Goal: Task Accomplishment & Management: Use online tool/utility

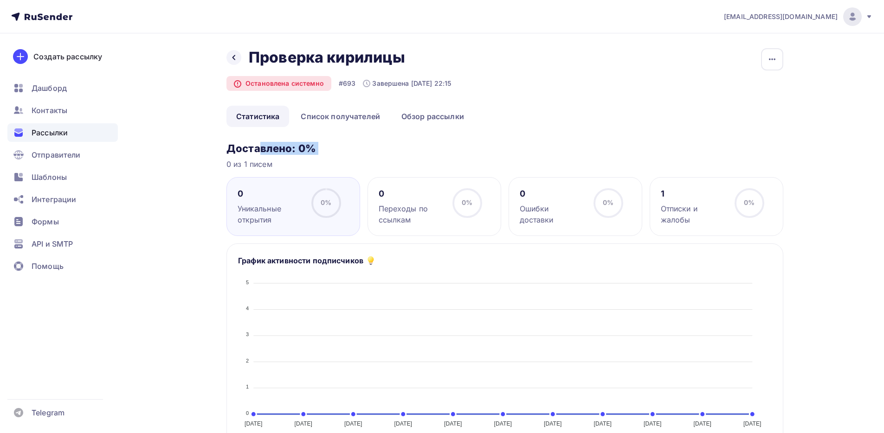
click at [58, 131] on span "Рассылки" at bounding box center [50, 132] width 36 height 11
click at [58, 66] on link "Создать рассылку" at bounding box center [59, 57] width 105 height 26
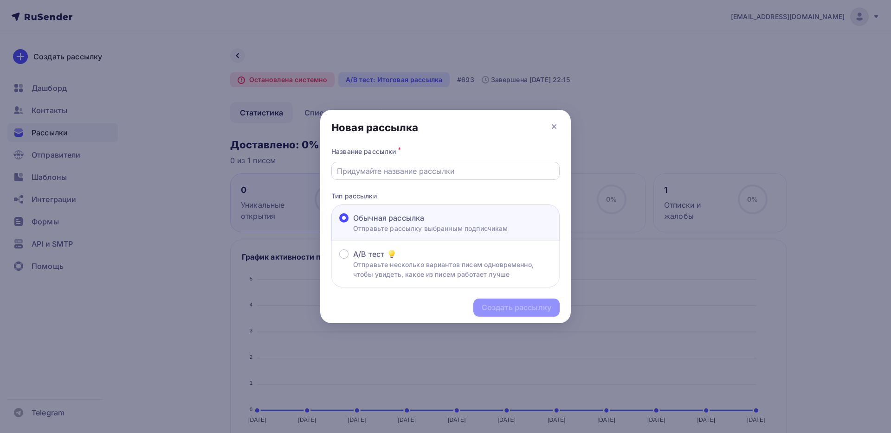
click at [358, 170] on input "text" at bounding box center [446, 171] width 218 height 11
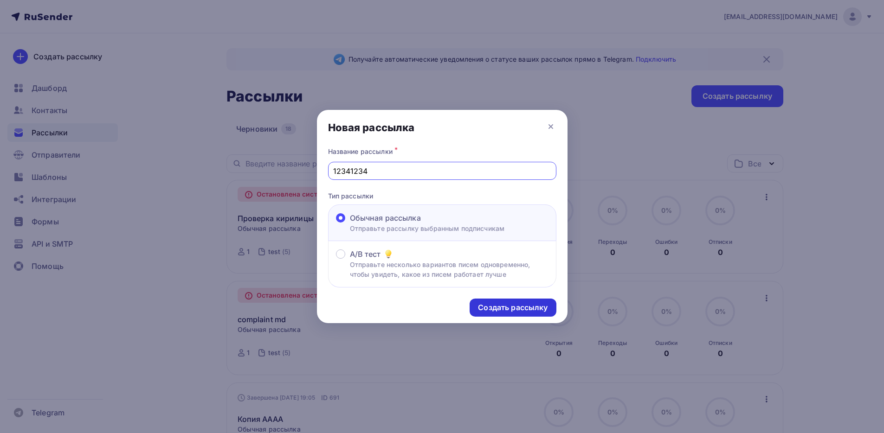
type input "12341234"
click at [498, 304] on div "Создать рассылку" at bounding box center [513, 307] width 70 height 11
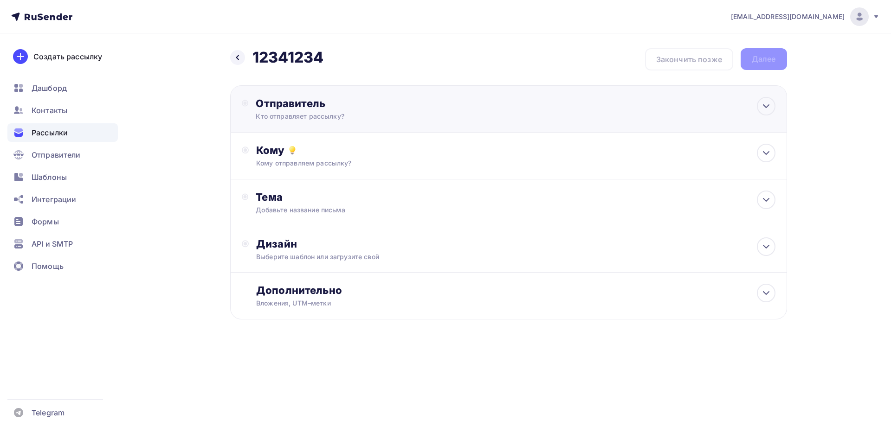
click at [299, 117] on div "Кто отправляет рассылку?" at bounding box center [346, 116] width 181 height 9
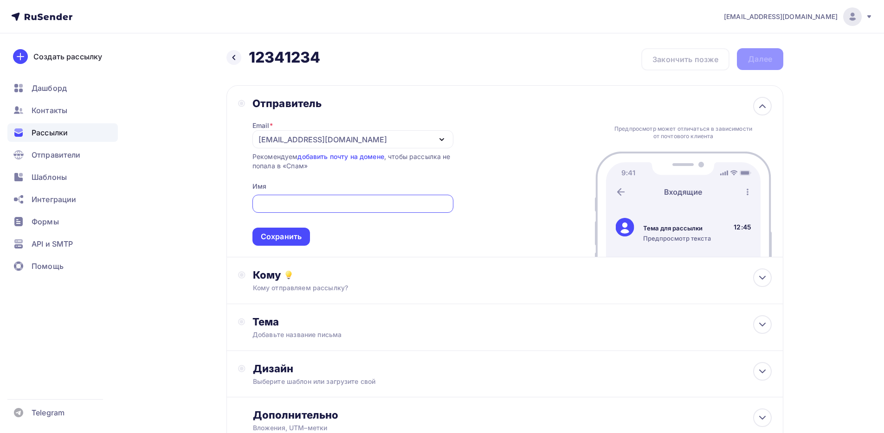
click at [288, 206] on input "text" at bounding box center [352, 204] width 190 height 11
click at [280, 240] on div "Сохранить" at bounding box center [281, 236] width 41 height 11
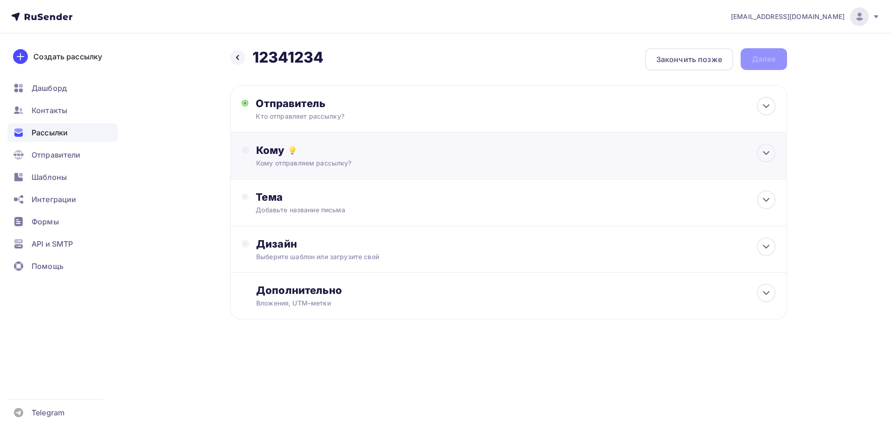
click at [310, 171] on div "Кому Кому отправляем рассылку? Списки получателей Выберите список Все списки id…" at bounding box center [508, 156] width 557 height 47
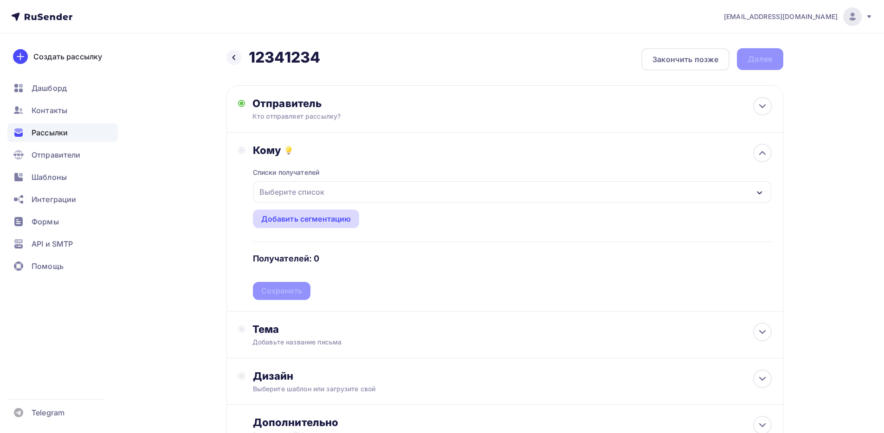
click at [295, 212] on div "Добавить сегментацию" at bounding box center [306, 219] width 107 height 19
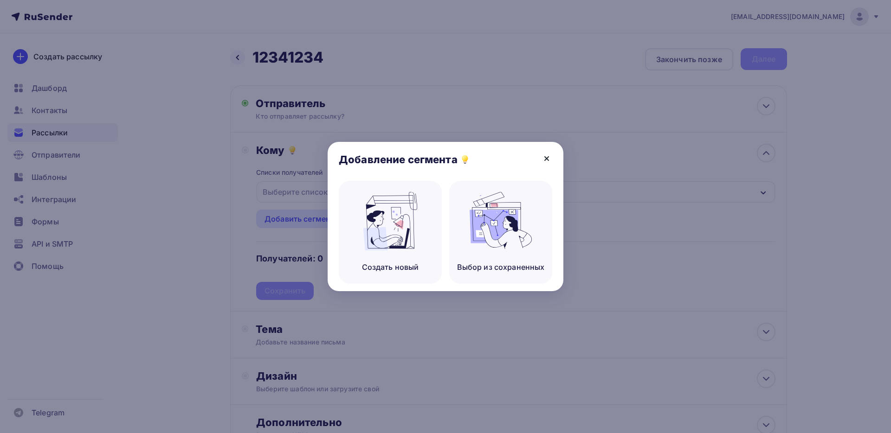
click at [546, 154] on icon at bounding box center [546, 158] width 11 height 11
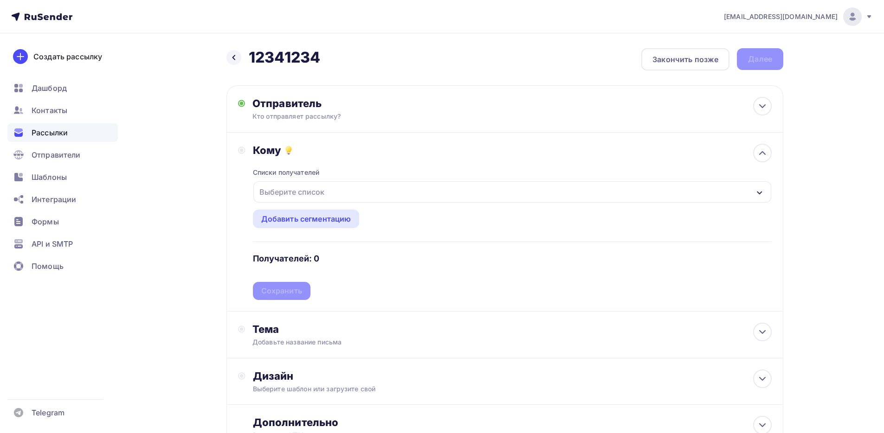
click at [328, 192] on div "Выберите список" at bounding box center [512, 191] width 518 height 21
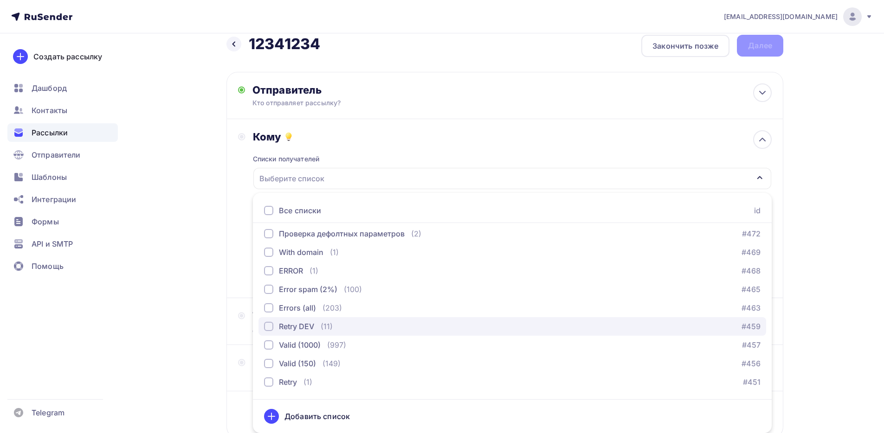
scroll to position [13, 0]
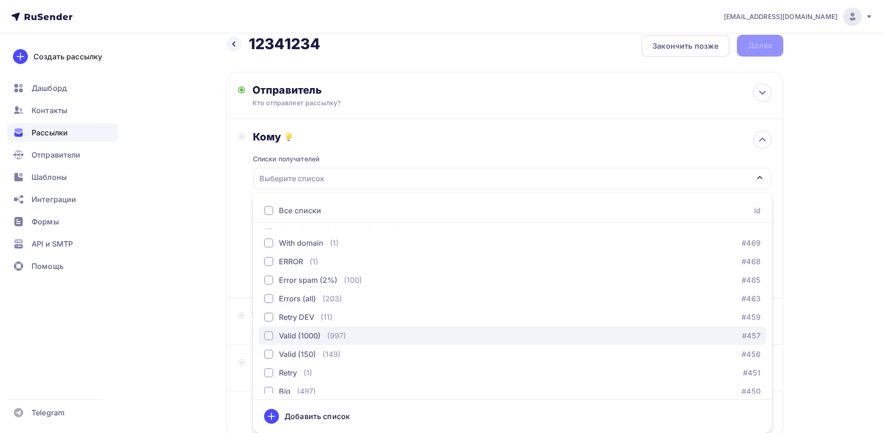
click at [275, 334] on div "Valid (1000)" at bounding box center [292, 335] width 57 height 11
click at [195, 307] on div "Назад 12341234 12341234 Закончить позже Далее Отправитель Кто отправляет рассыл…" at bounding box center [442, 259] width 760 height 478
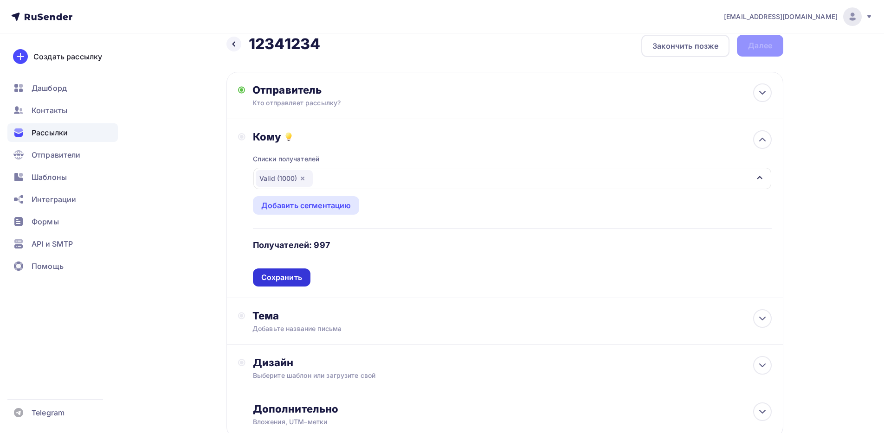
click at [270, 274] on div "Сохранить" at bounding box center [281, 277] width 41 height 11
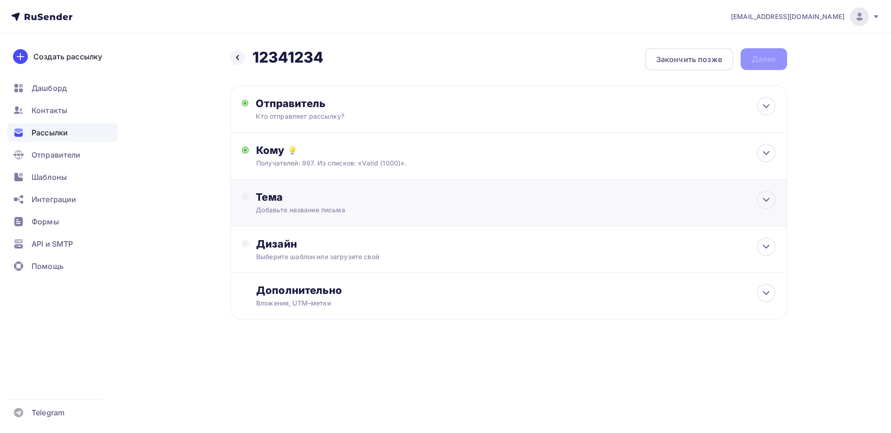
click at [296, 202] on div "Тема" at bounding box center [347, 197] width 183 height 13
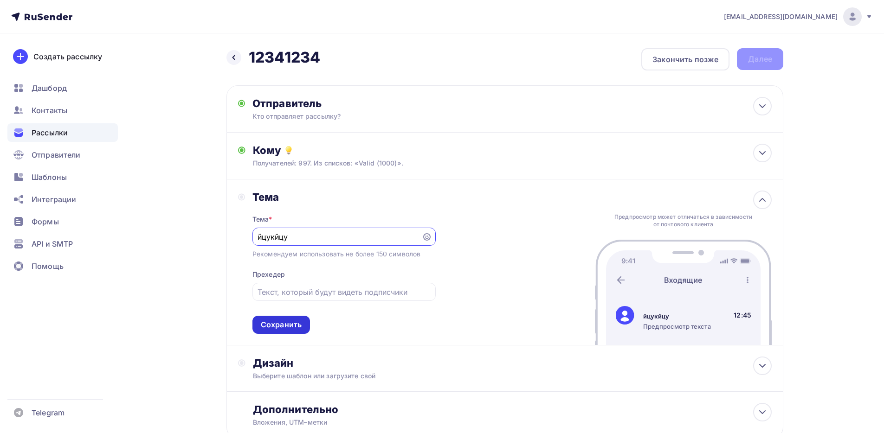
type input "йцукйцу"
click at [293, 319] on div "Сохранить" at bounding box center [281, 325] width 58 height 18
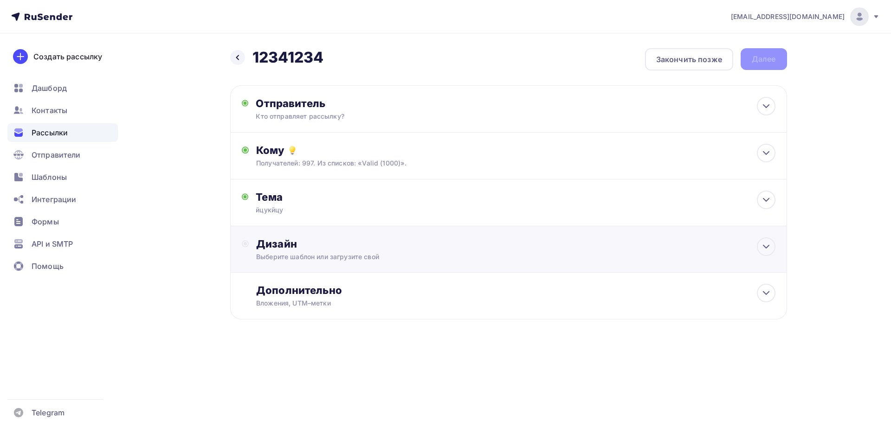
click at [289, 243] on div "Дизайн" at bounding box center [515, 244] width 519 height 13
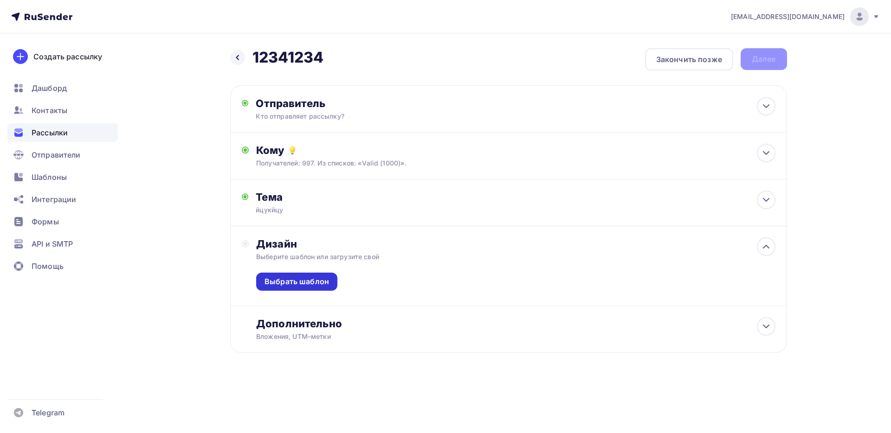
click at [289, 282] on div "Выбрать шаблон" at bounding box center [296, 281] width 64 height 11
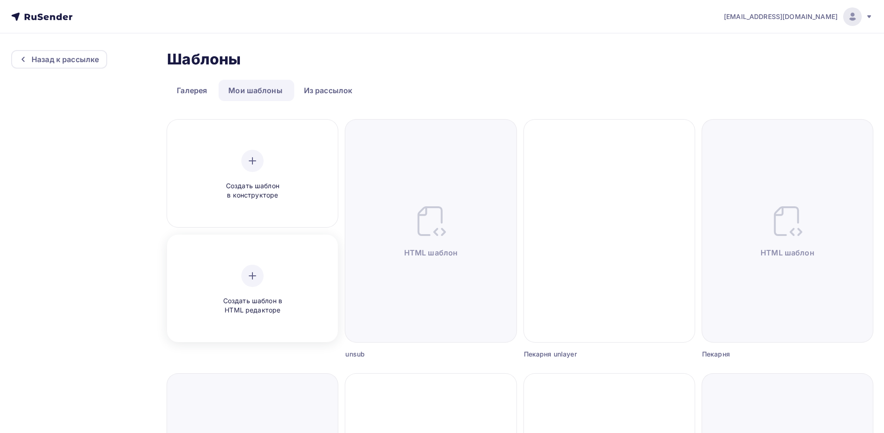
click at [237, 277] on div "Создать шаблон в HTML редакторе" at bounding box center [252, 290] width 88 height 51
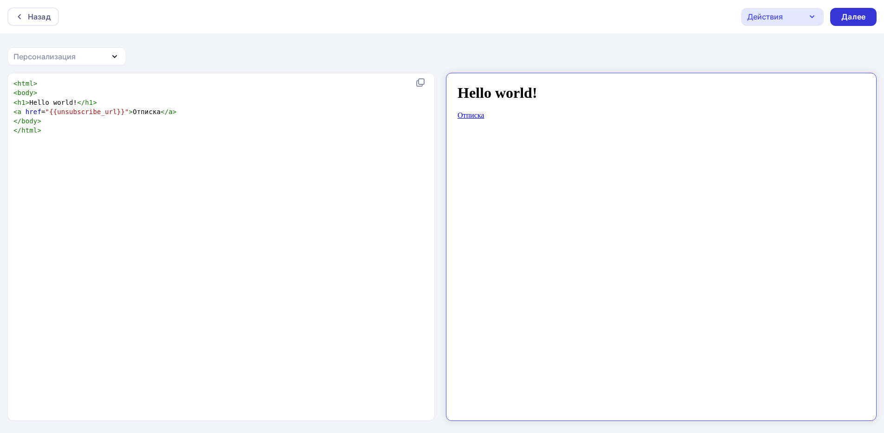
click at [582, 24] on div "Далее" at bounding box center [853, 17] width 46 height 18
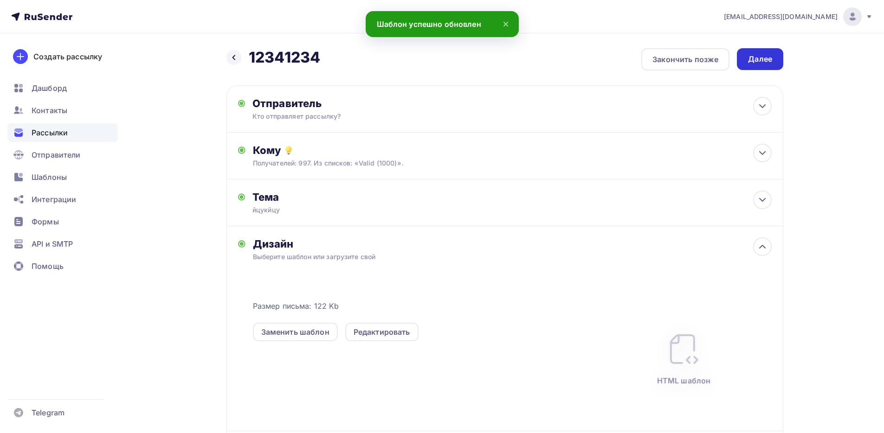
click at [582, 64] on div "Далее" at bounding box center [760, 59] width 24 height 11
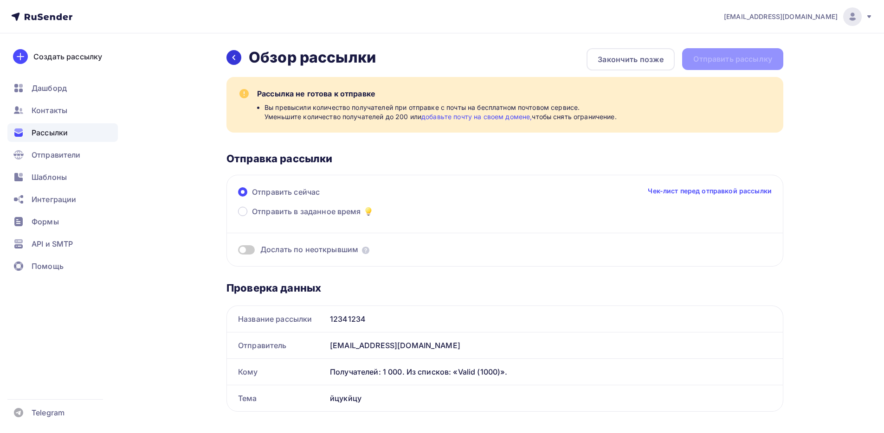
click at [226, 56] on div at bounding box center [233, 57] width 15 height 15
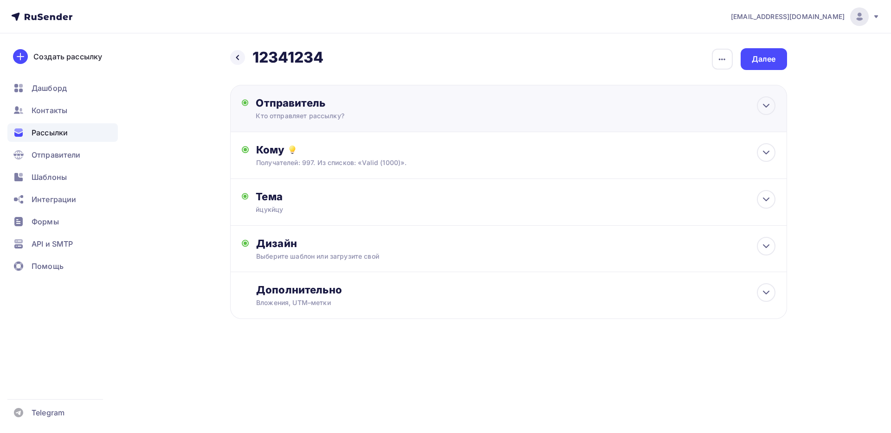
click at [316, 117] on div "Кто отправляет рассылку?" at bounding box center [346, 115] width 181 height 9
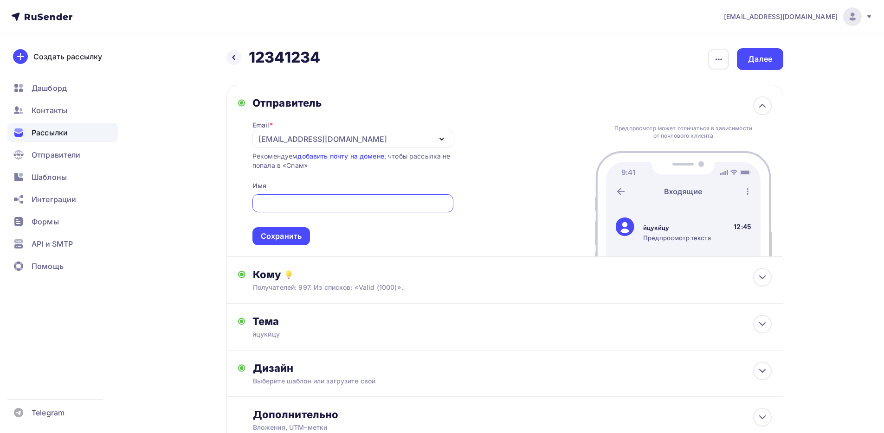
click at [350, 140] on div "[EMAIL_ADDRESS][DOMAIN_NAME]" at bounding box center [322, 139] width 129 height 11
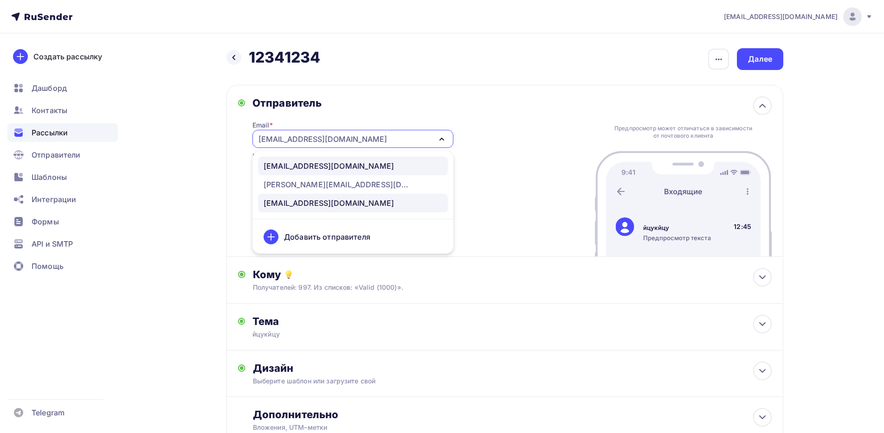
click at [353, 170] on div "[EMAIL_ADDRESS][DOMAIN_NAME]" at bounding box center [329, 166] width 130 height 11
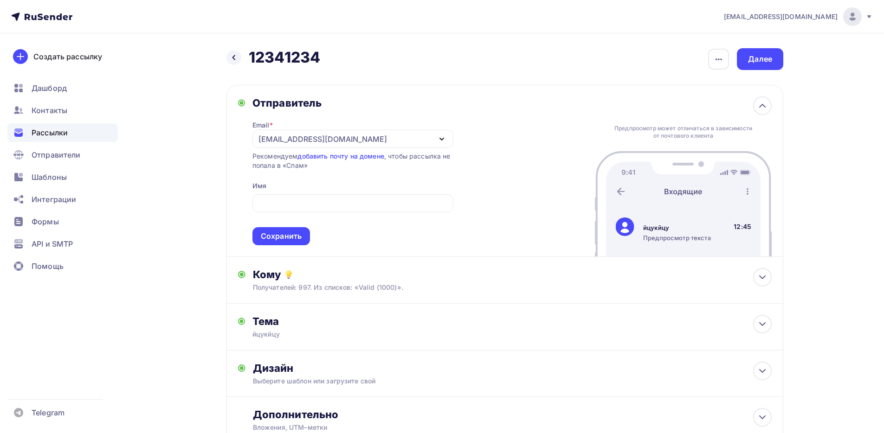
click at [294, 228] on div "Сохранить" at bounding box center [281, 236] width 58 height 18
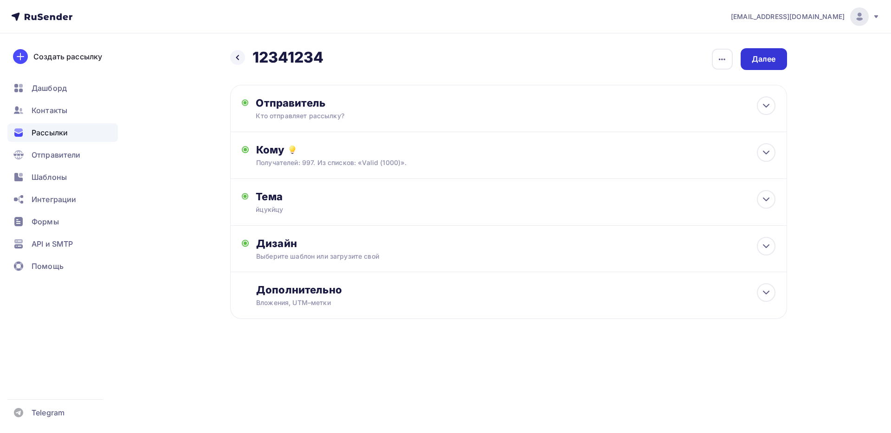
click at [582, 62] on div "Далее" at bounding box center [764, 59] width 24 height 11
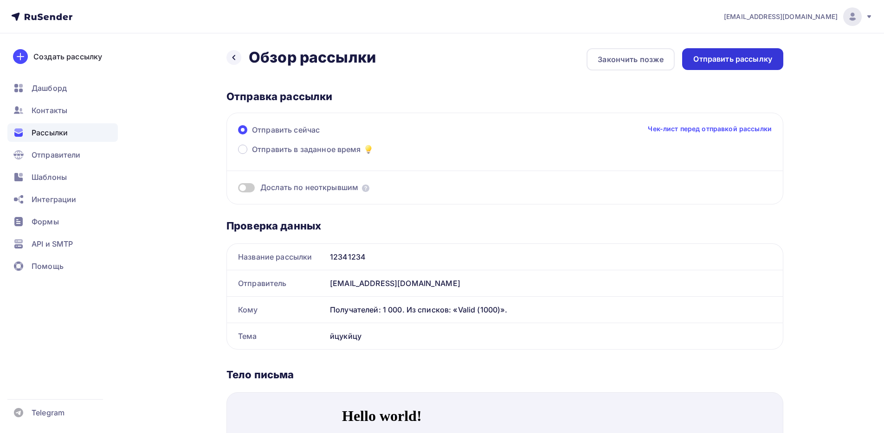
click at [582, 59] on div "Отправить рассылку" at bounding box center [732, 59] width 79 height 11
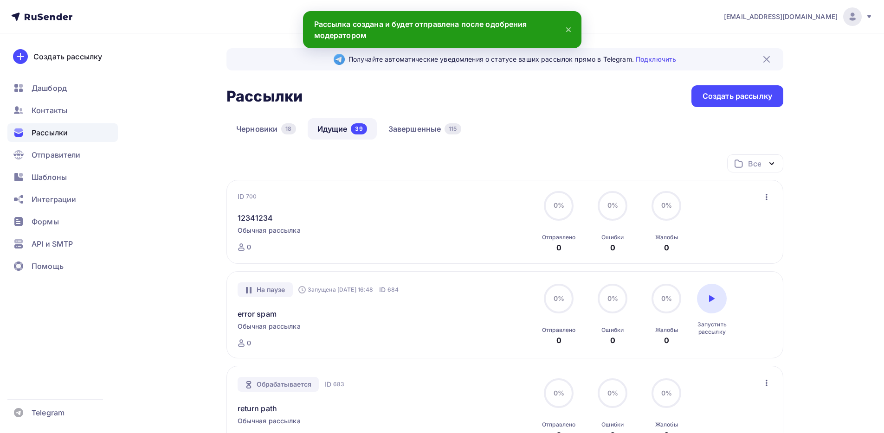
click at [582, 194] on div "ID 700 12341234 Обычная рассылка Отправка ID 700 0 0% 0% Отправлено 0 0% 0% [DE…" at bounding box center [504, 222] width 557 height 84
click at [582, 195] on icon "button" at bounding box center [766, 197] width 11 height 11
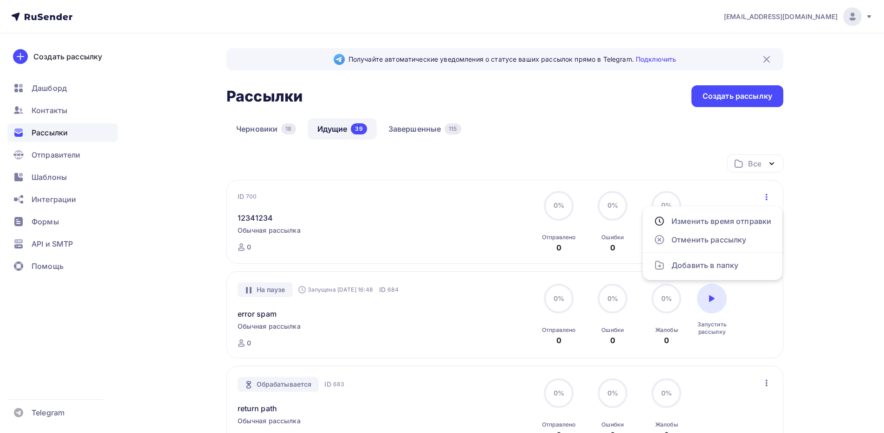
click at [369, 203] on div "12341234" at bounding box center [344, 212] width 212 height 22
click at [267, 219] on link "12341234" at bounding box center [256, 217] width 36 height 11
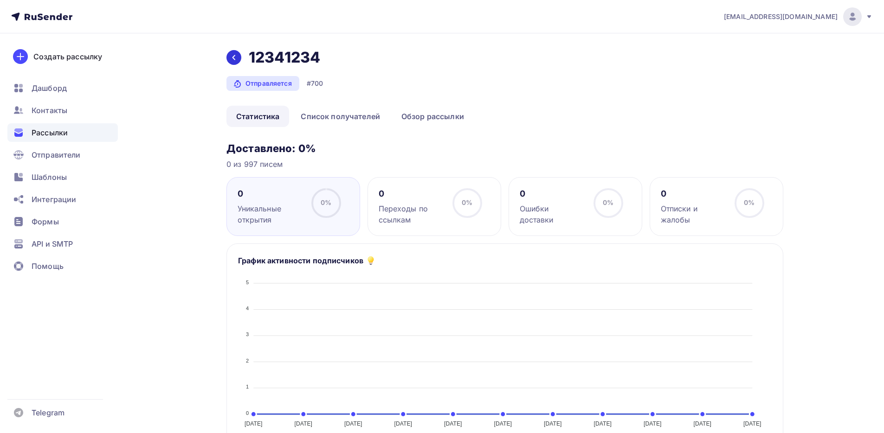
click at [228, 55] on div at bounding box center [233, 57] width 15 height 15
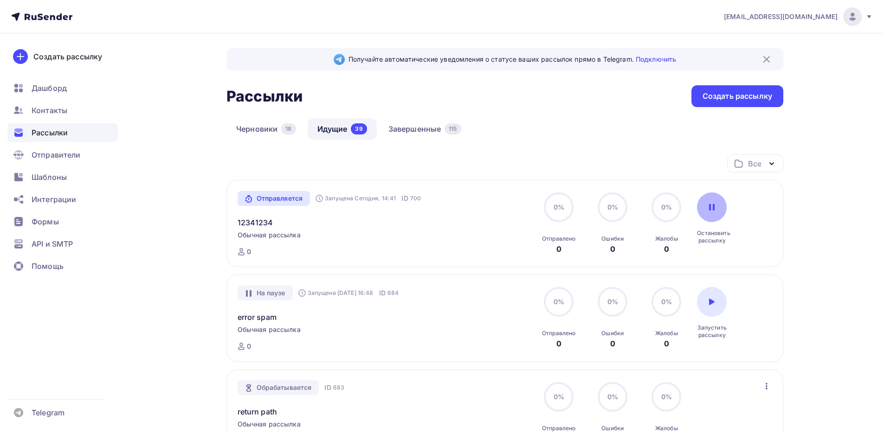
click at [582, 205] on icon at bounding box center [711, 207] width 7 height 7
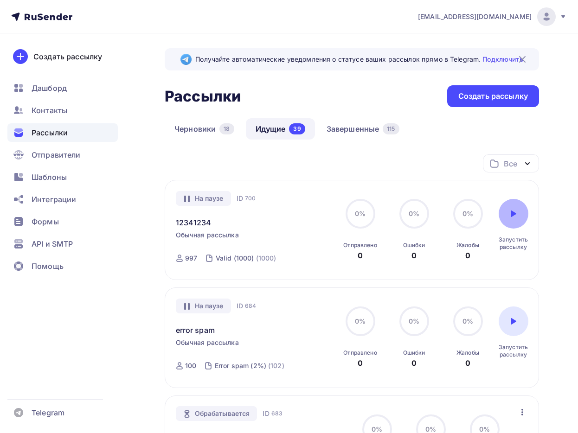
click at [296, 188] on div "На паузе Запущена [DATE], 14:41 ID 700 12341234 Обычная рассылка Отправлена [DA…" at bounding box center [352, 230] width 374 height 100
click at [274, 129] on link "Идущие 39" at bounding box center [280, 128] width 69 height 21
click at [208, 129] on link "Черновики 18" at bounding box center [204, 128] width 79 height 21
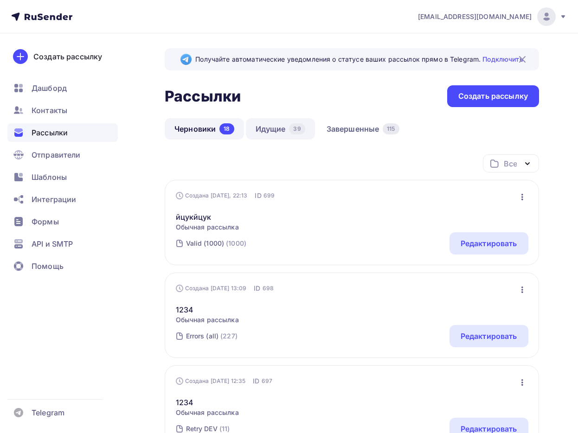
click at [276, 129] on link "Идущие 39" at bounding box center [280, 128] width 69 height 21
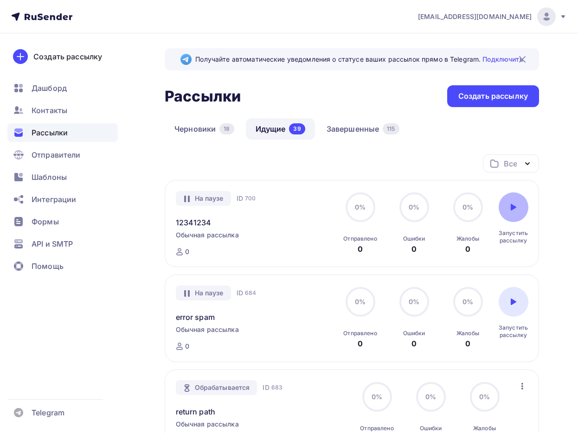
click at [512, 204] on icon at bounding box center [513, 207] width 7 height 7
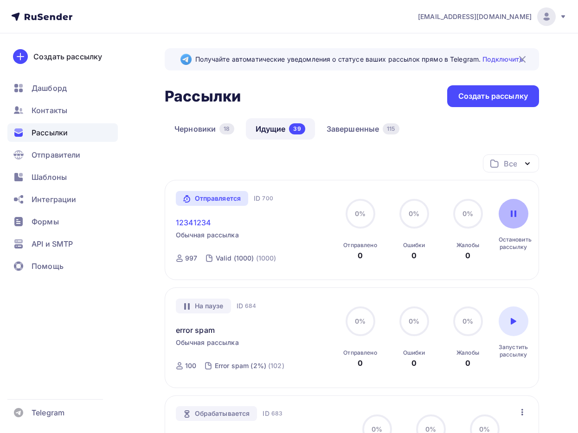
click at [191, 221] on link "12341234" at bounding box center [194, 222] width 36 height 11
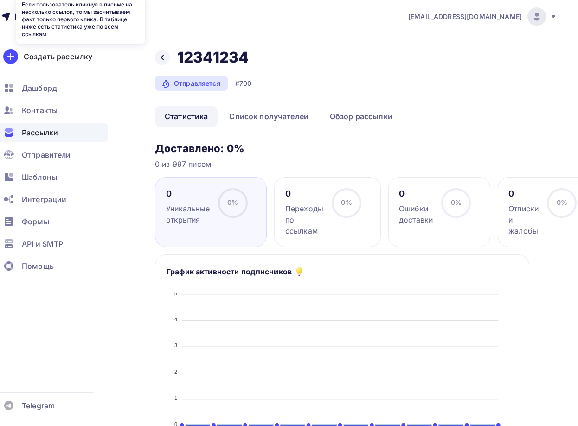
scroll to position [0, 29]
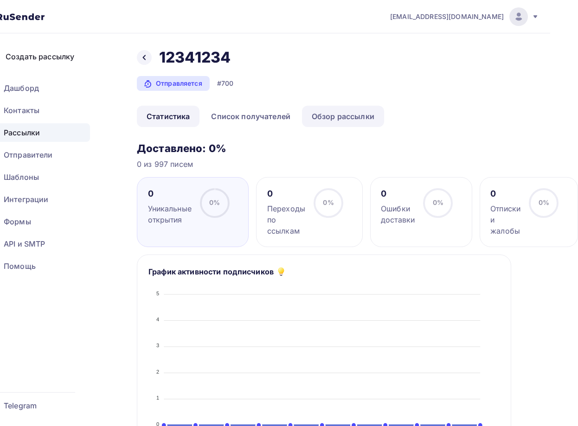
click at [309, 115] on link "Обзор рассылки" at bounding box center [343, 116] width 82 height 21
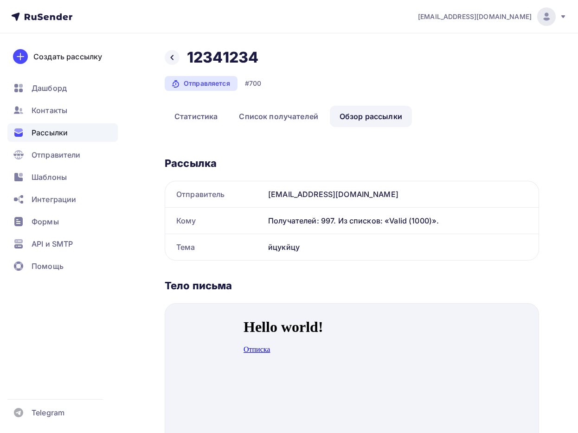
click at [278, 127] on div "Назад 12341234 12341234 Отправляется #700 Статистика Список получателей Обзор р…" at bounding box center [352, 359] width 374 height 622
click at [168, 58] on div at bounding box center [172, 57] width 15 height 15
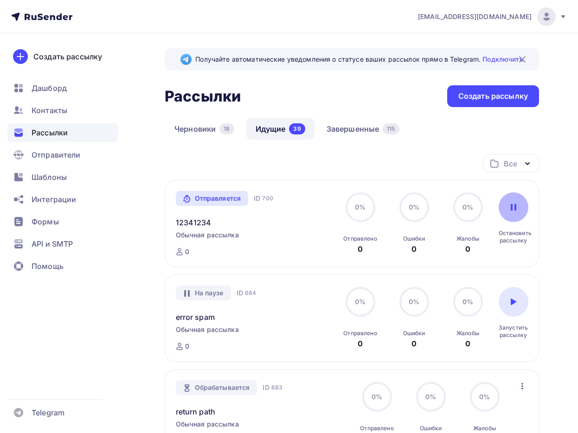
click at [512, 208] on icon at bounding box center [513, 207] width 7 height 7
